Goal: Task Accomplishment & Management: Use online tool/utility

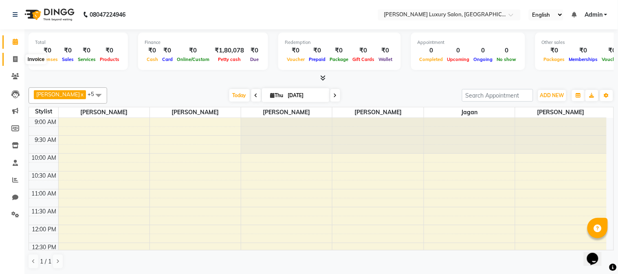
click at [13, 61] on icon at bounding box center [15, 59] width 4 height 6
select select "service"
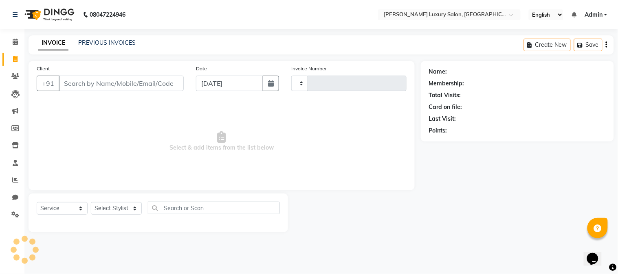
click at [74, 86] on input "Client" at bounding box center [121, 83] width 125 height 15
type input "2005"
select select "7752"
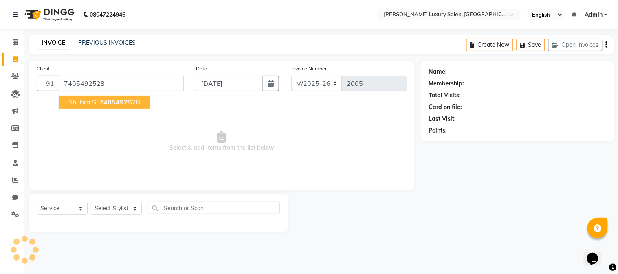
type input "7405492528"
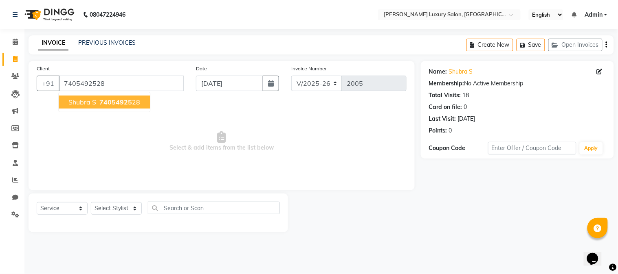
click at [123, 102] on span "74054925" at bounding box center [115, 102] width 33 height 8
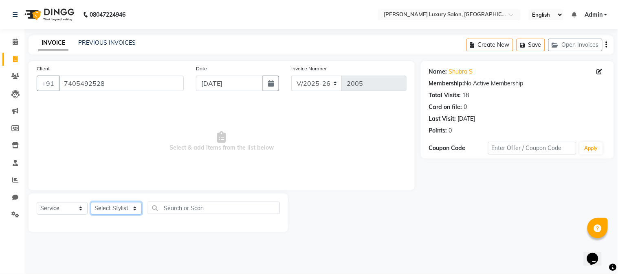
click at [121, 213] on select "Select Stylist [PERSON_NAME] Jagan [PERSON_NAME] [PERSON_NAME] Salon [PERSON_NA…" at bounding box center [116, 208] width 51 height 13
select select "69299"
click at [91, 203] on select "Select Stylist [PERSON_NAME] Jagan [PERSON_NAME] [PERSON_NAME] Salon [PERSON_NA…" at bounding box center [116, 208] width 51 height 13
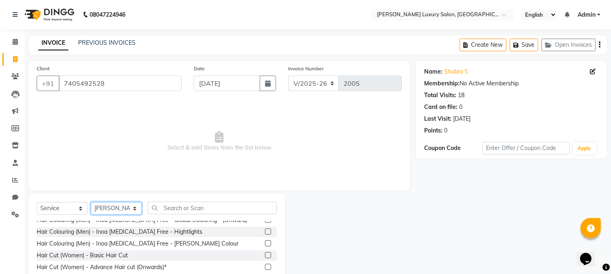
scroll to position [181, 0]
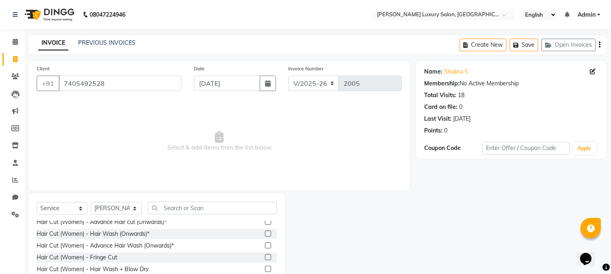
click at [265, 233] on label at bounding box center [268, 234] width 6 height 6
click at [265, 233] on input "checkbox" at bounding box center [267, 234] width 5 height 5
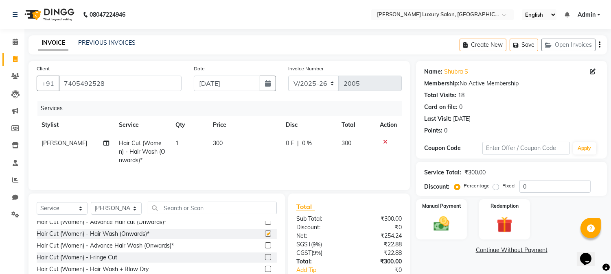
checkbox input "false"
click at [125, 209] on select "Select Stylist [PERSON_NAME] Jagan [PERSON_NAME] [PERSON_NAME] Salon [PERSON_NA…" at bounding box center [116, 208] width 51 height 13
select select "69294"
click at [91, 203] on select "Select Stylist [PERSON_NAME] Jagan [PERSON_NAME] [PERSON_NAME] Salon [PERSON_NA…" at bounding box center [116, 208] width 51 height 13
click at [190, 209] on input "text" at bounding box center [212, 208] width 129 height 13
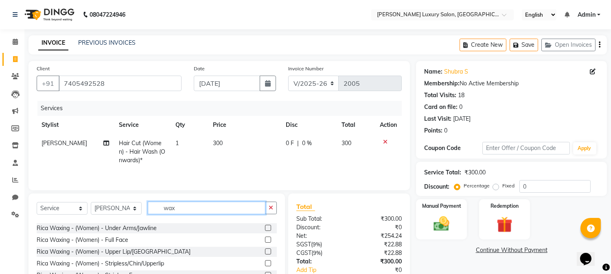
scroll to position [108, 0]
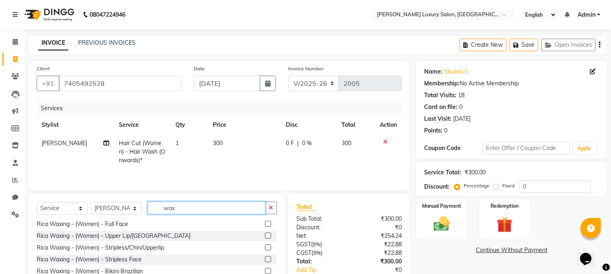
type input "wax"
click at [265, 248] on label at bounding box center [268, 248] width 6 height 6
click at [265, 248] on input "checkbox" at bounding box center [267, 248] width 5 height 5
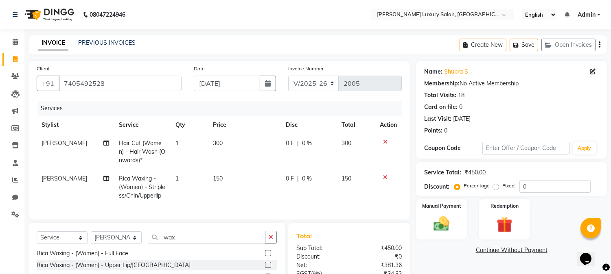
checkbox input "false"
click at [222, 170] on td "150" at bounding box center [244, 187] width 73 height 35
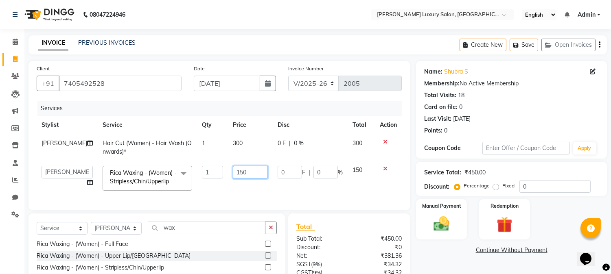
click at [235, 171] on input "150" at bounding box center [250, 172] width 35 height 13
type input "1"
type input "380"
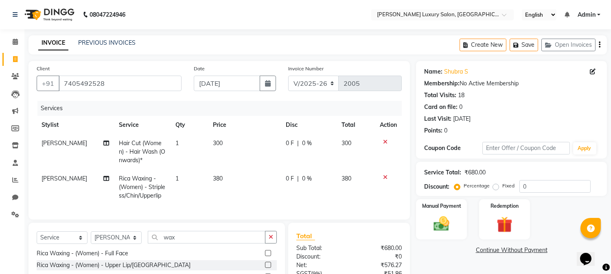
click at [262, 195] on td "380" at bounding box center [244, 187] width 73 height 35
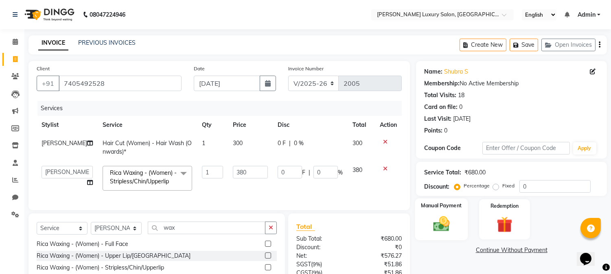
click at [444, 226] on img at bounding box center [441, 224] width 27 height 19
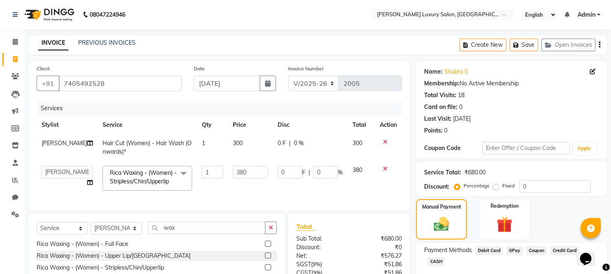
click at [516, 249] on span "GPay" at bounding box center [515, 250] width 17 height 9
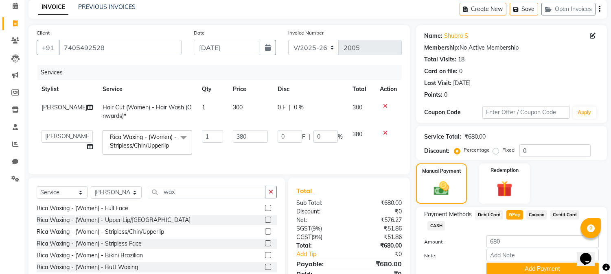
scroll to position [78, 0]
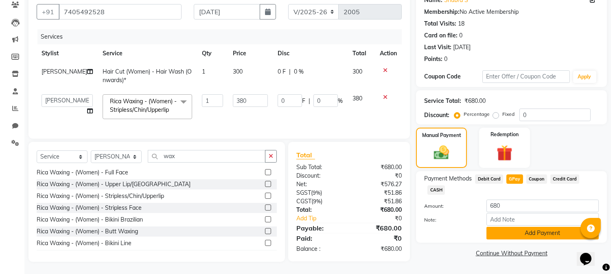
click at [518, 227] on button "Add Payment" at bounding box center [543, 233] width 112 height 13
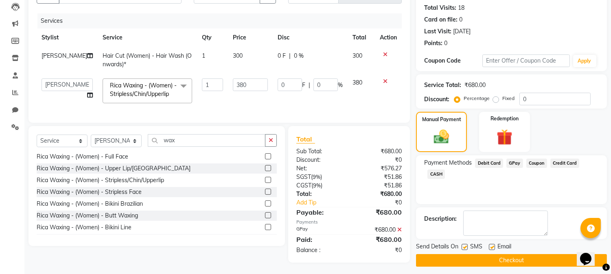
scroll to position [95, 0]
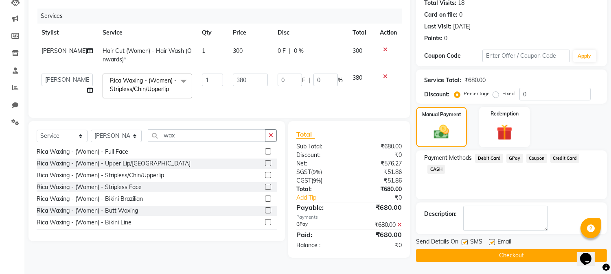
click at [515, 251] on button "Checkout" at bounding box center [511, 256] width 191 height 13
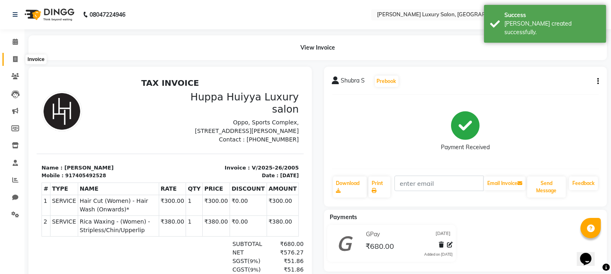
click at [17, 59] on icon at bounding box center [15, 59] width 4 height 6
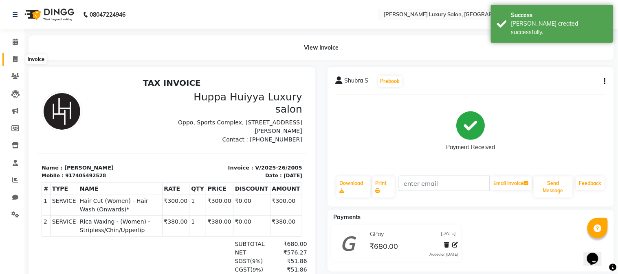
select select "7752"
select select "service"
